Goal: Find specific page/section: Find specific page/section

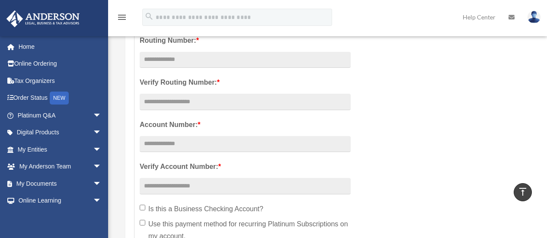
scroll to position [246, 0]
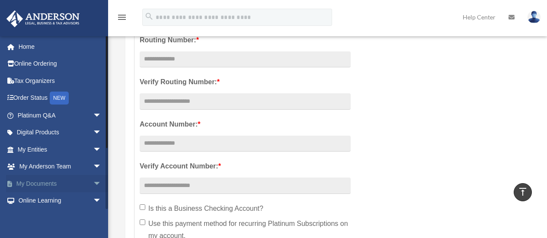
click at [93, 184] on span "arrow_drop_down" at bounding box center [101, 184] width 17 height 18
click at [40, 200] on link "Box" at bounding box center [63, 200] width 103 height 17
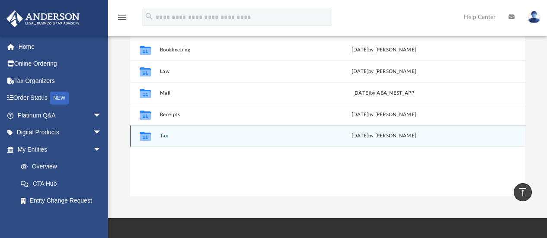
scroll to position [143, 0]
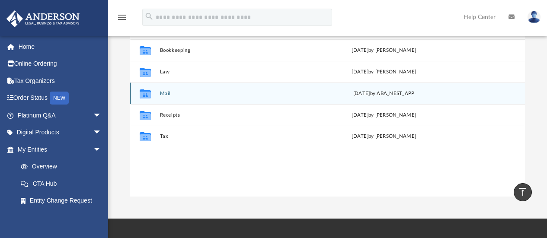
click at [147, 97] on icon "grid" at bounding box center [145, 95] width 11 height 7
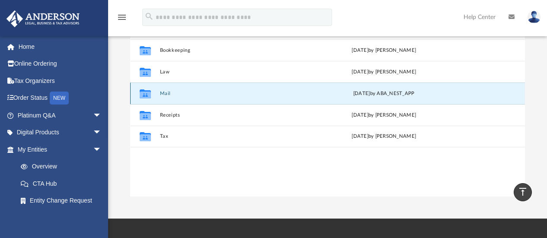
click at [147, 97] on icon "grid" at bounding box center [145, 95] width 11 height 7
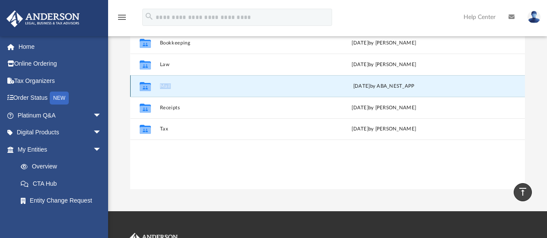
scroll to position [149, 0]
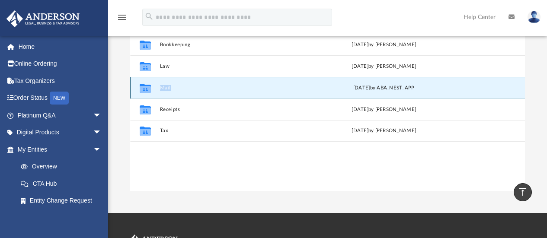
click at [233, 80] on div "Collaborated Folder Mail Tue Jul 15 2025 by ABA_NEST_APP" at bounding box center [327, 88] width 395 height 22
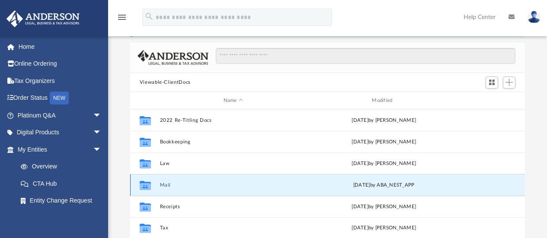
scroll to position [51, 0]
click at [65, 98] on div "NEW" at bounding box center [59, 98] width 19 height 13
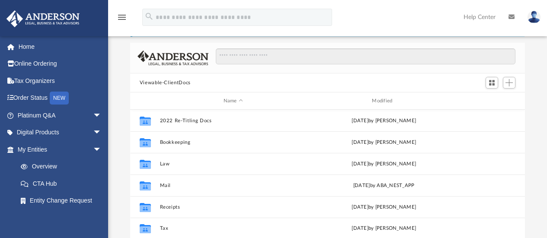
scroll to position [190, 388]
